Goal: Information Seeking & Learning: Learn about a topic

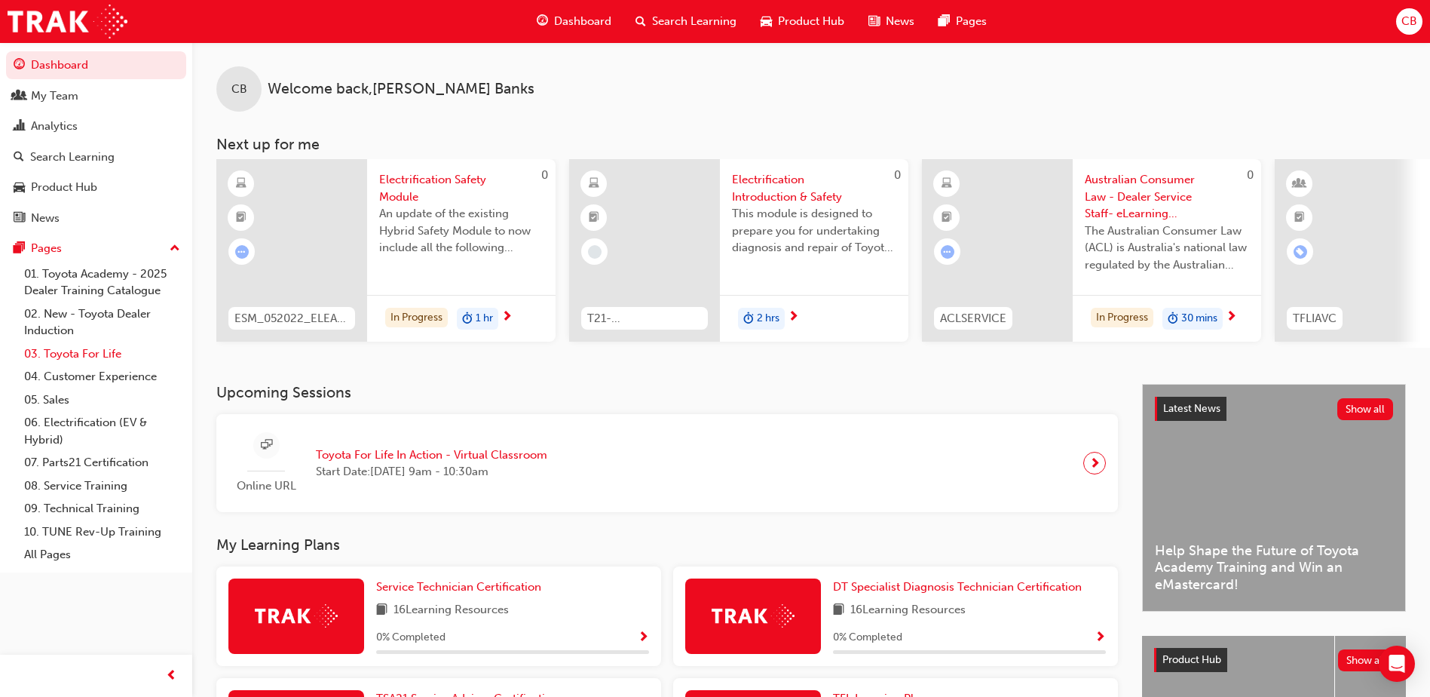
click at [95, 351] on link "03. Toyota For Life" at bounding box center [102, 353] width 168 height 23
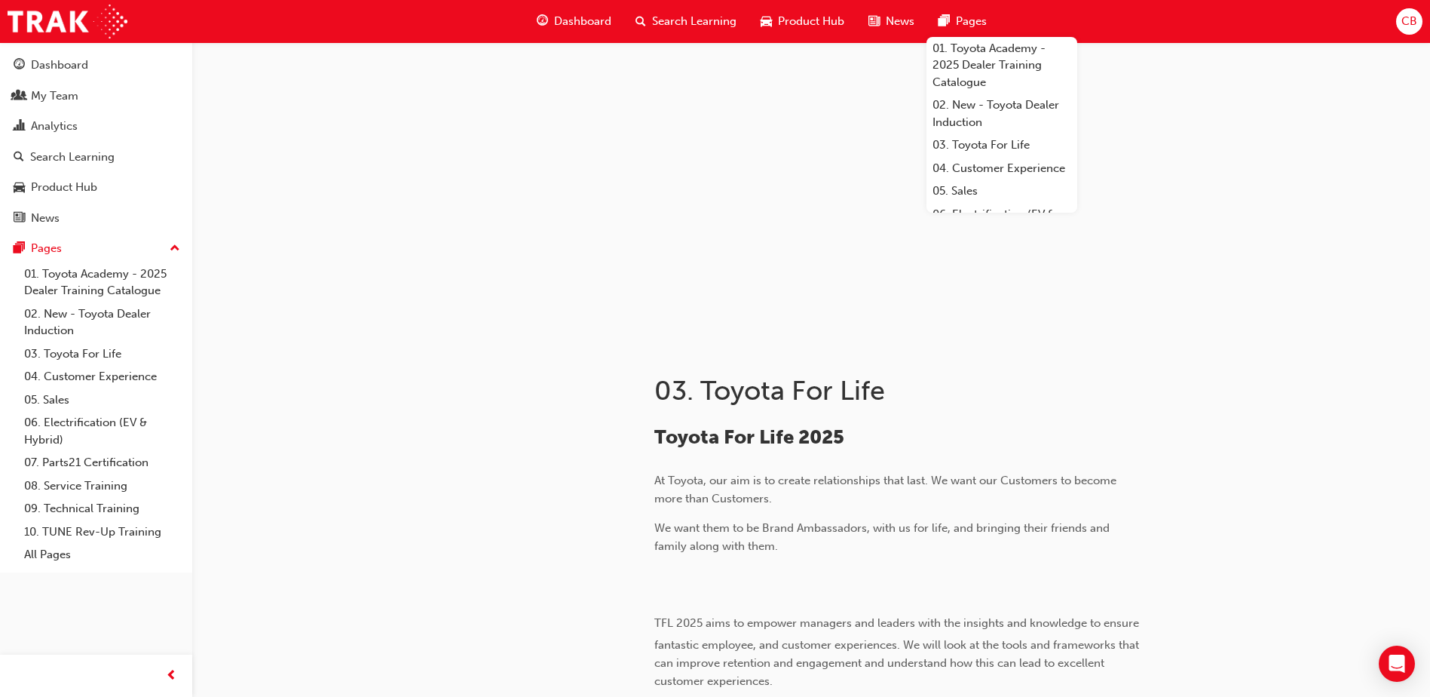
click at [1408, 26] on span "CB" at bounding box center [1410, 21] width 16 height 17
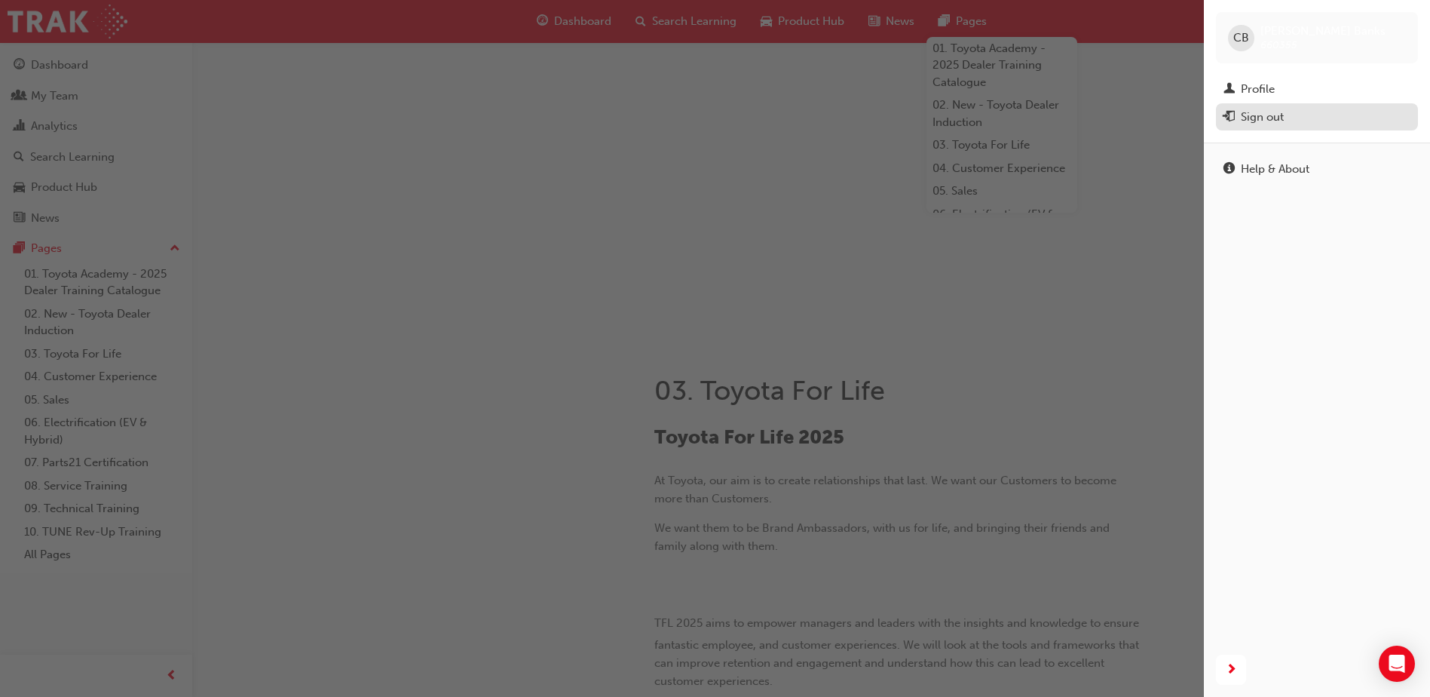
click at [1285, 117] on div "Sign out" at bounding box center [1317, 117] width 187 height 19
